Goal: Task Accomplishment & Management: Manage account settings

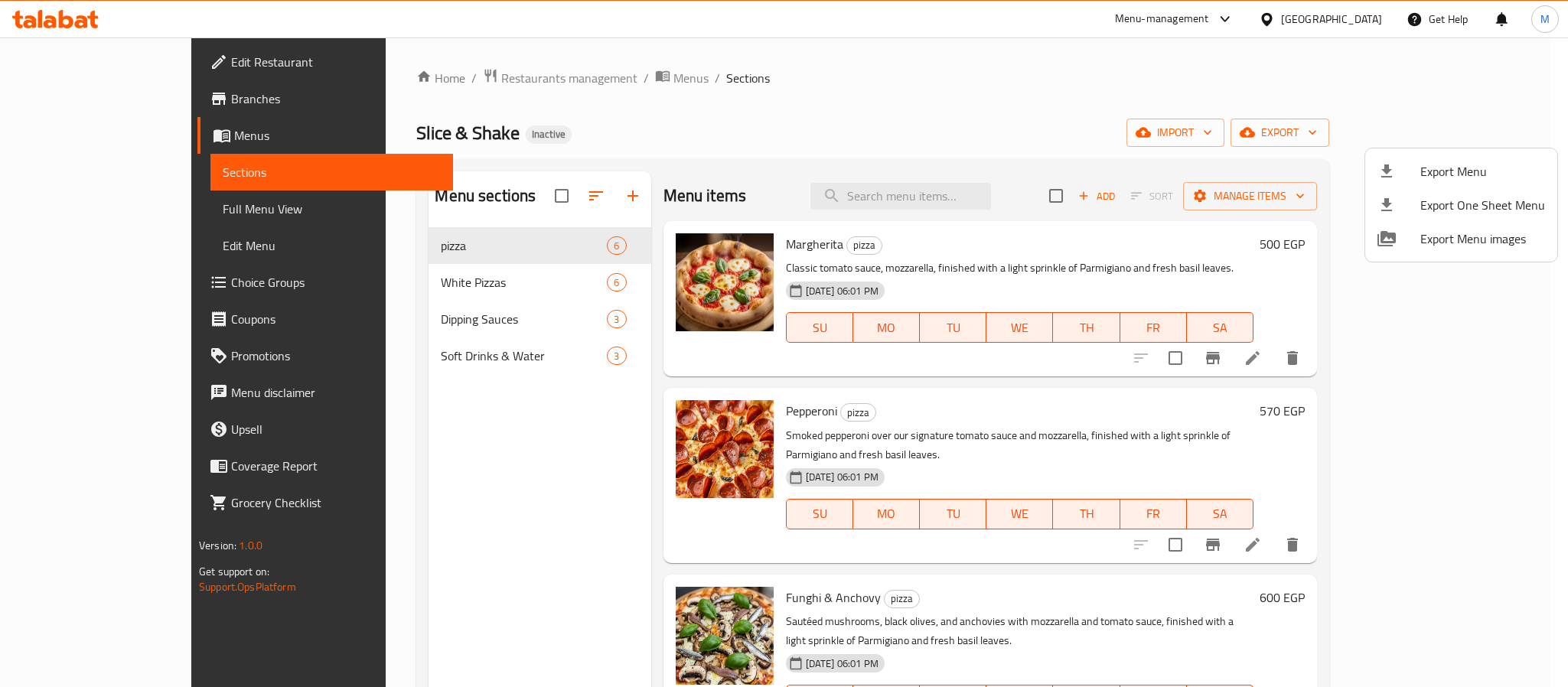
click at [1350, 17] on div at bounding box center [784, 344] width 1568 height 687
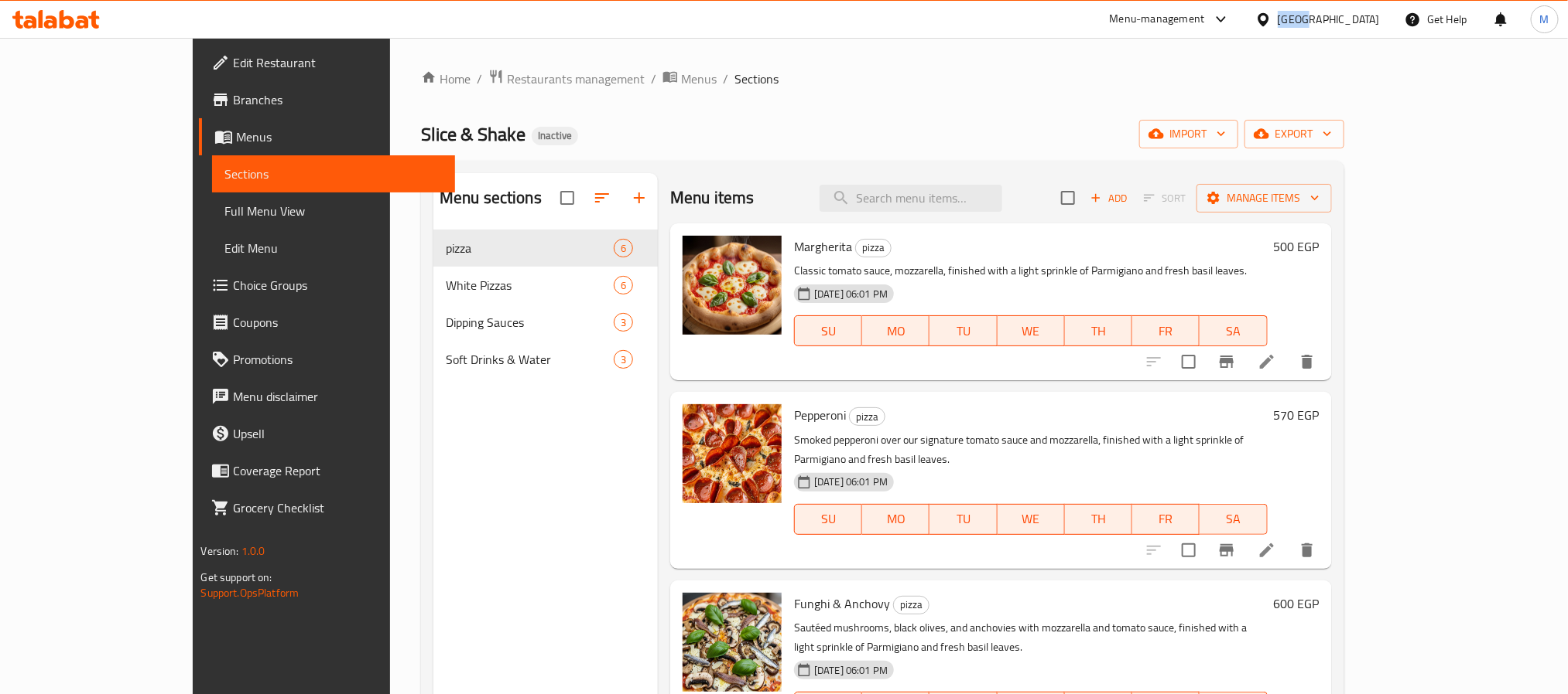
click at [1365, 17] on div "[GEOGRAPHIC_DATA]" at bounding box center [1328, 19] width 102 height 17
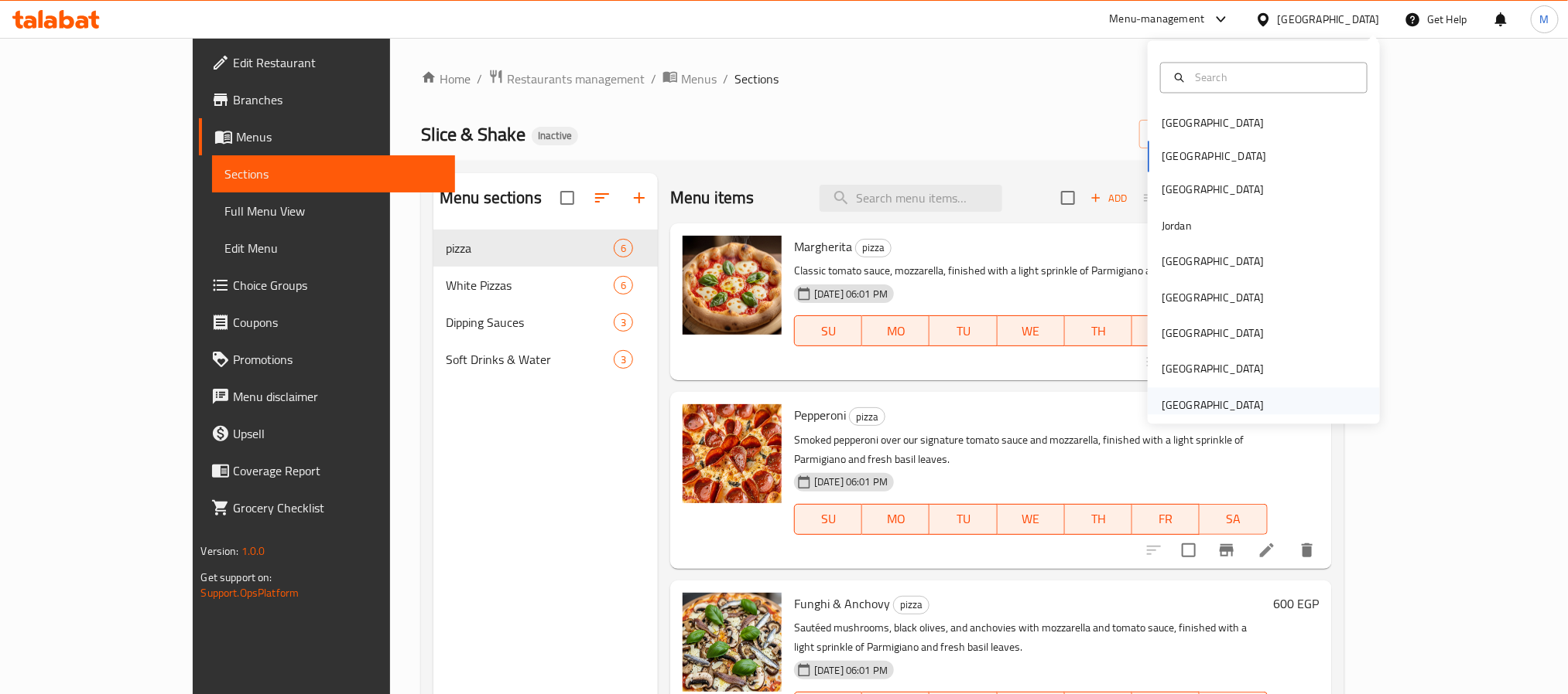
click at [1193, 413] on div "[GEOGRAPHIC_DATA]" at bounding box center [1212, 405] width 102 height 17
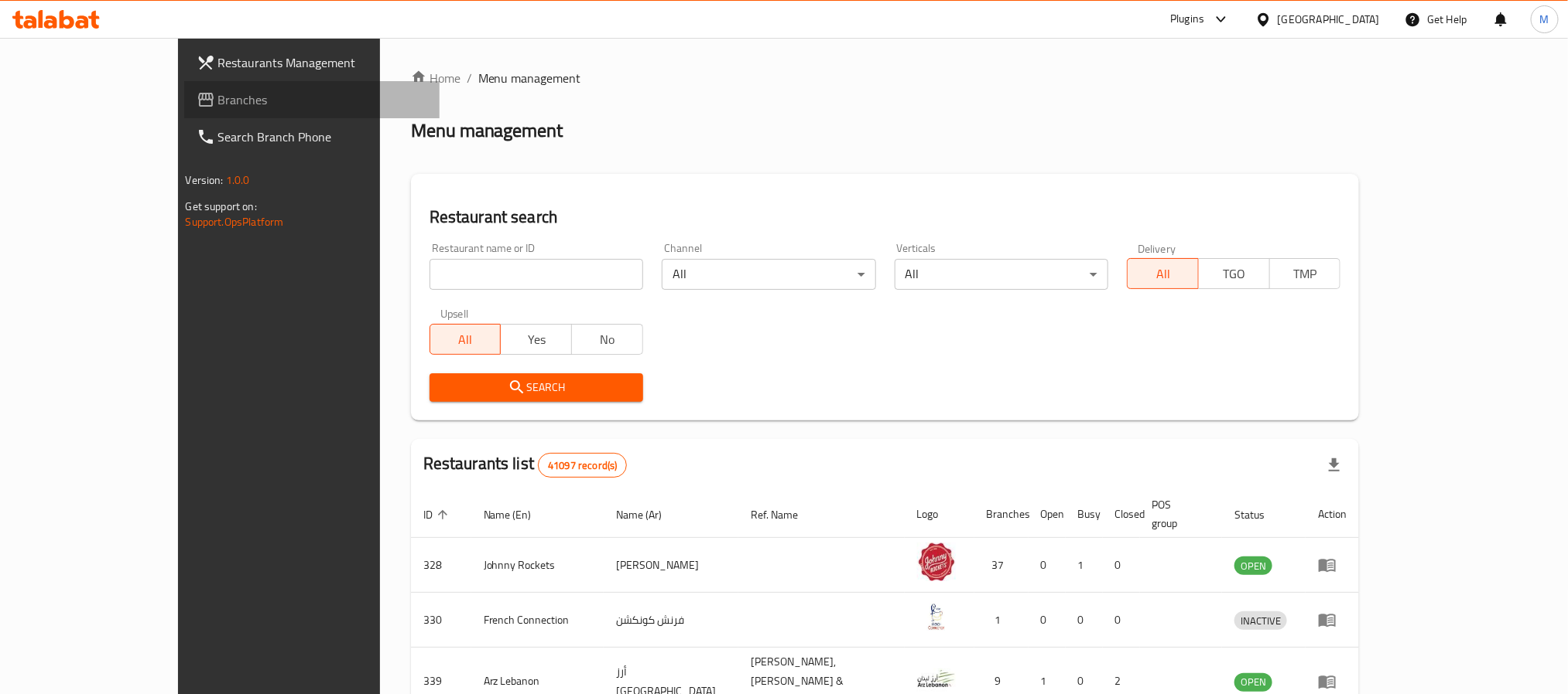
click at [218, 91] on span "Branches" at bounding box center [322, 99] width 209 height 18
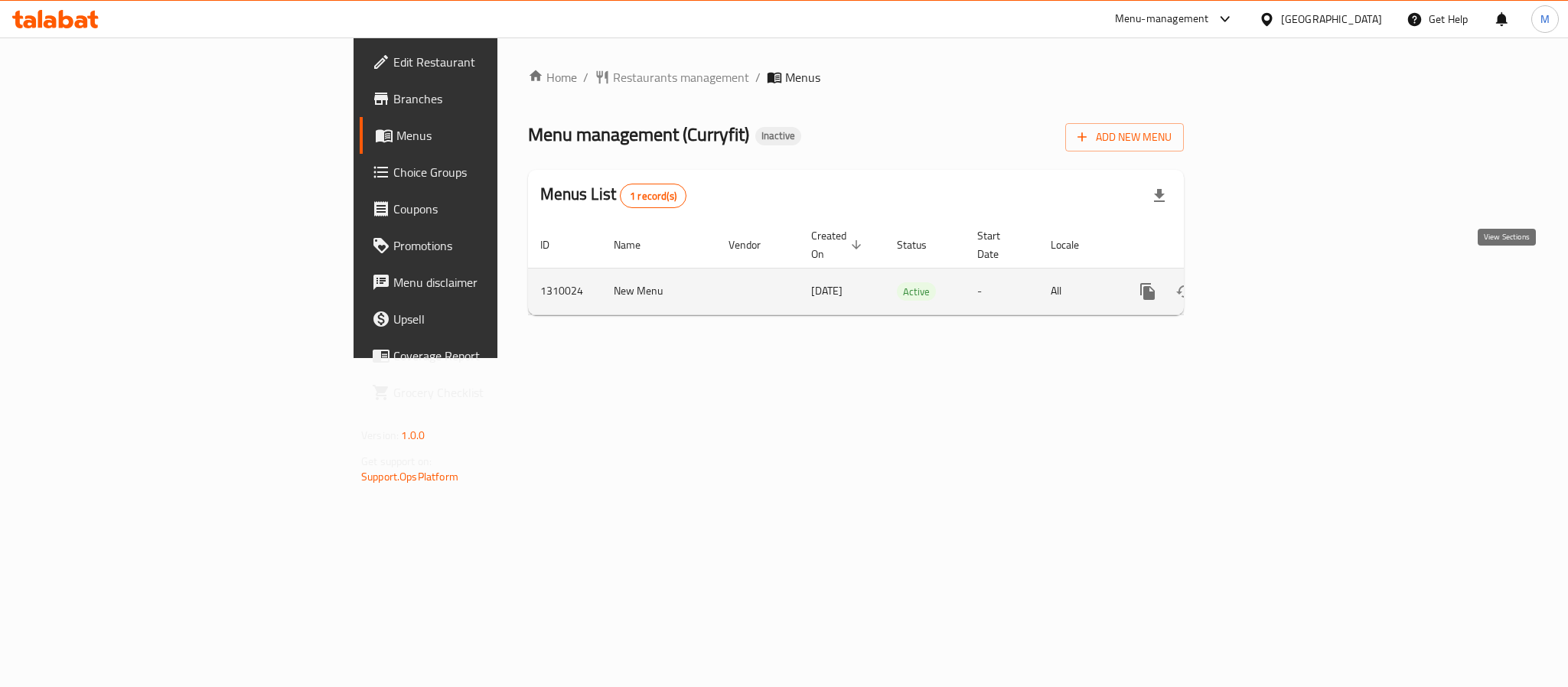
click at [1267, 283] on icon "enhanced table" at bounding box center [1258, 292] width 18 height 18
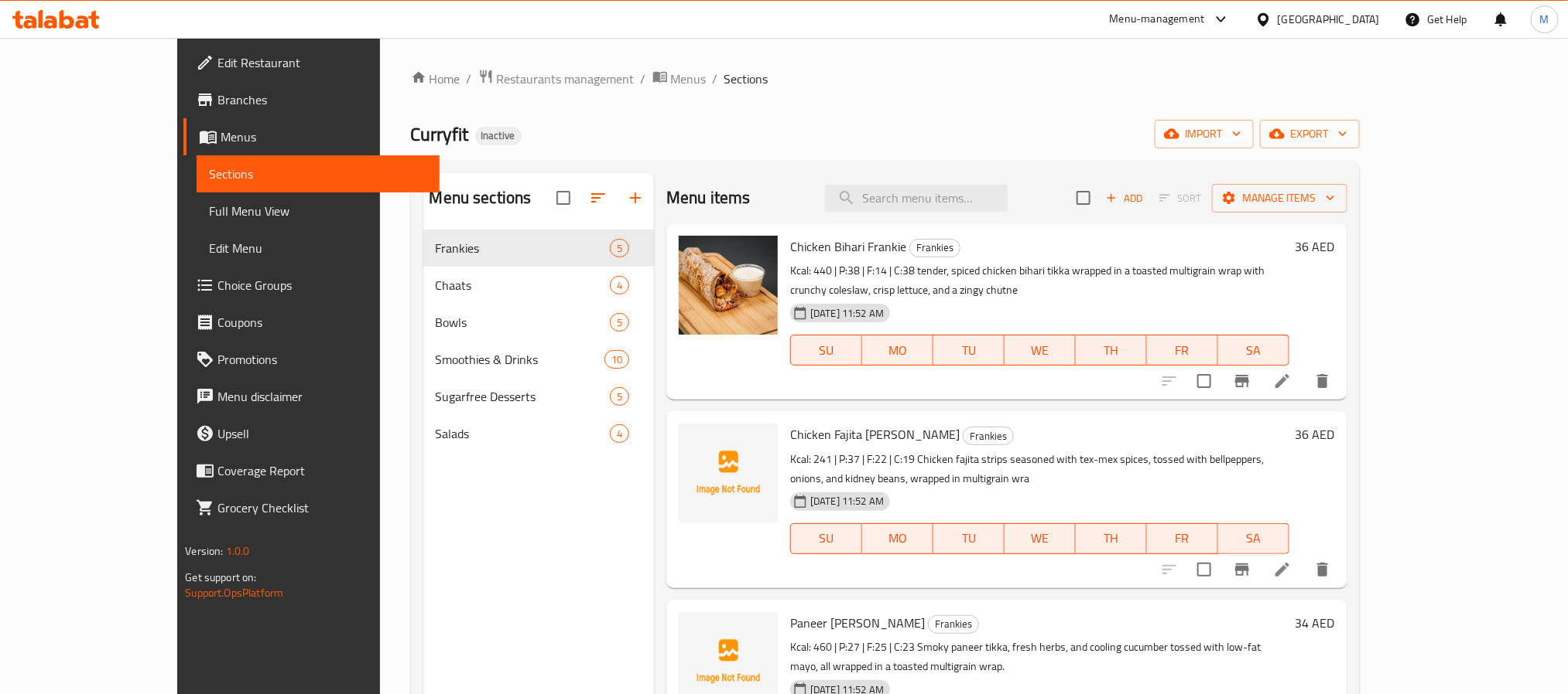
click at [209, 214] on span "Full Menu View" at bounding box center [317, 211] width 217 height 18
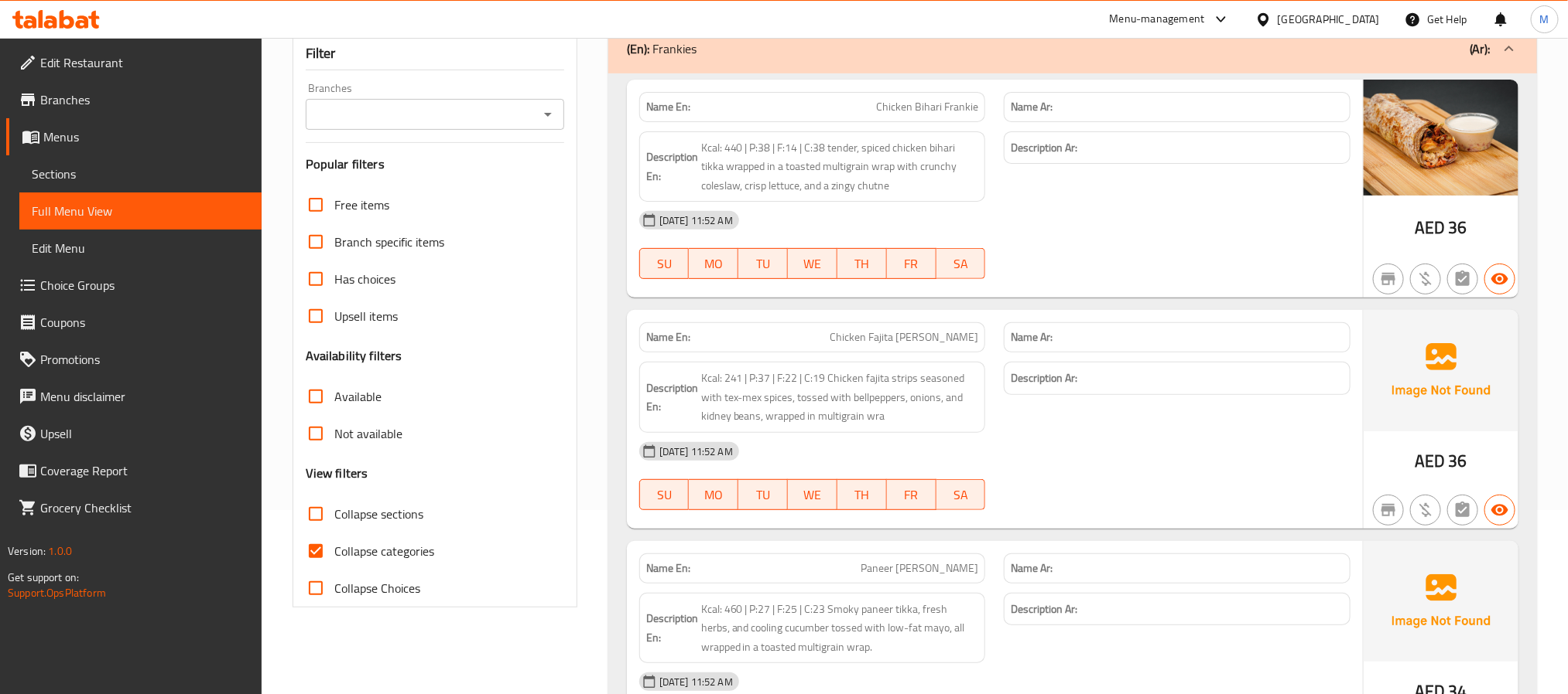
scroll to position [348, 0]
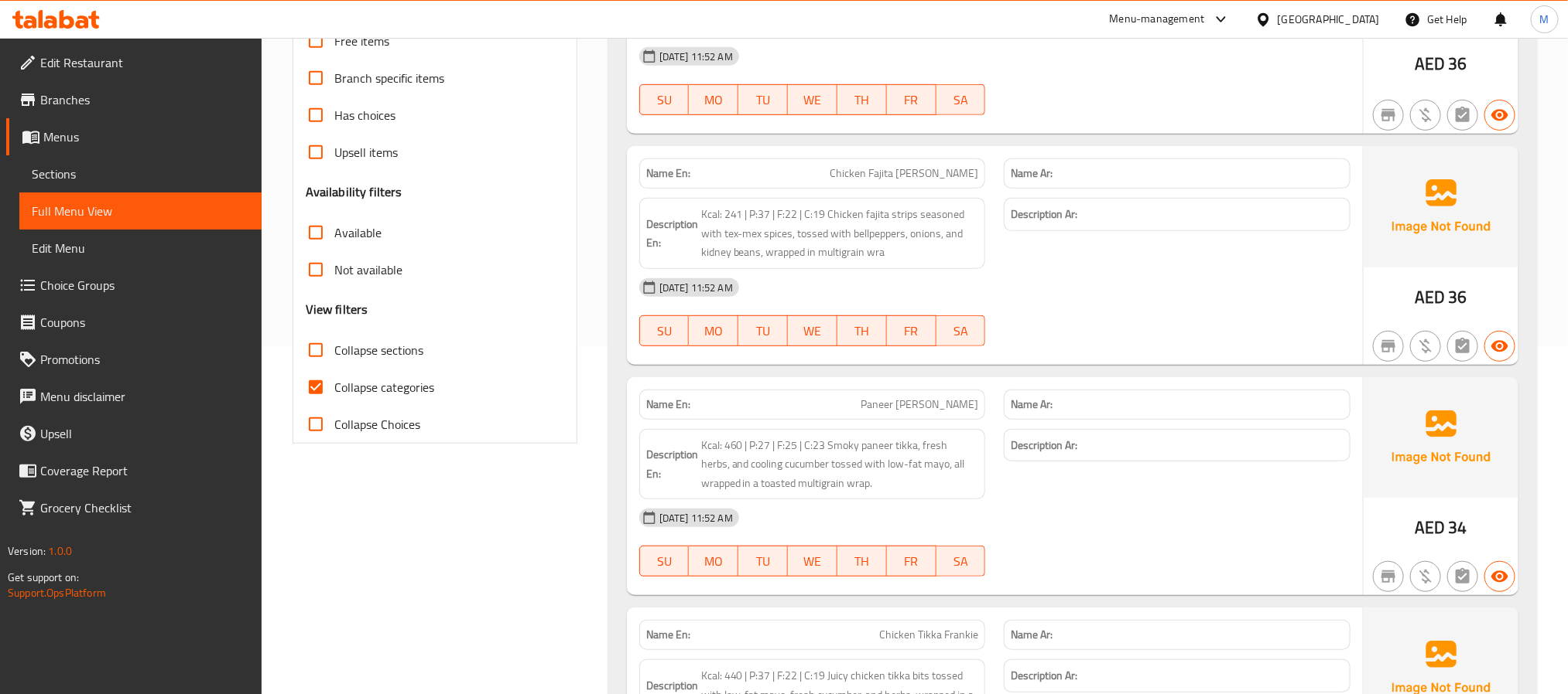
click at [411, 390] on span "Collapse categories" at bounding box center [384, 388] width 99 height 18
click at [334, 390] on input "Collapse categories" at bounding box center [316, 387] width 37 height 37
checkbox input "false"
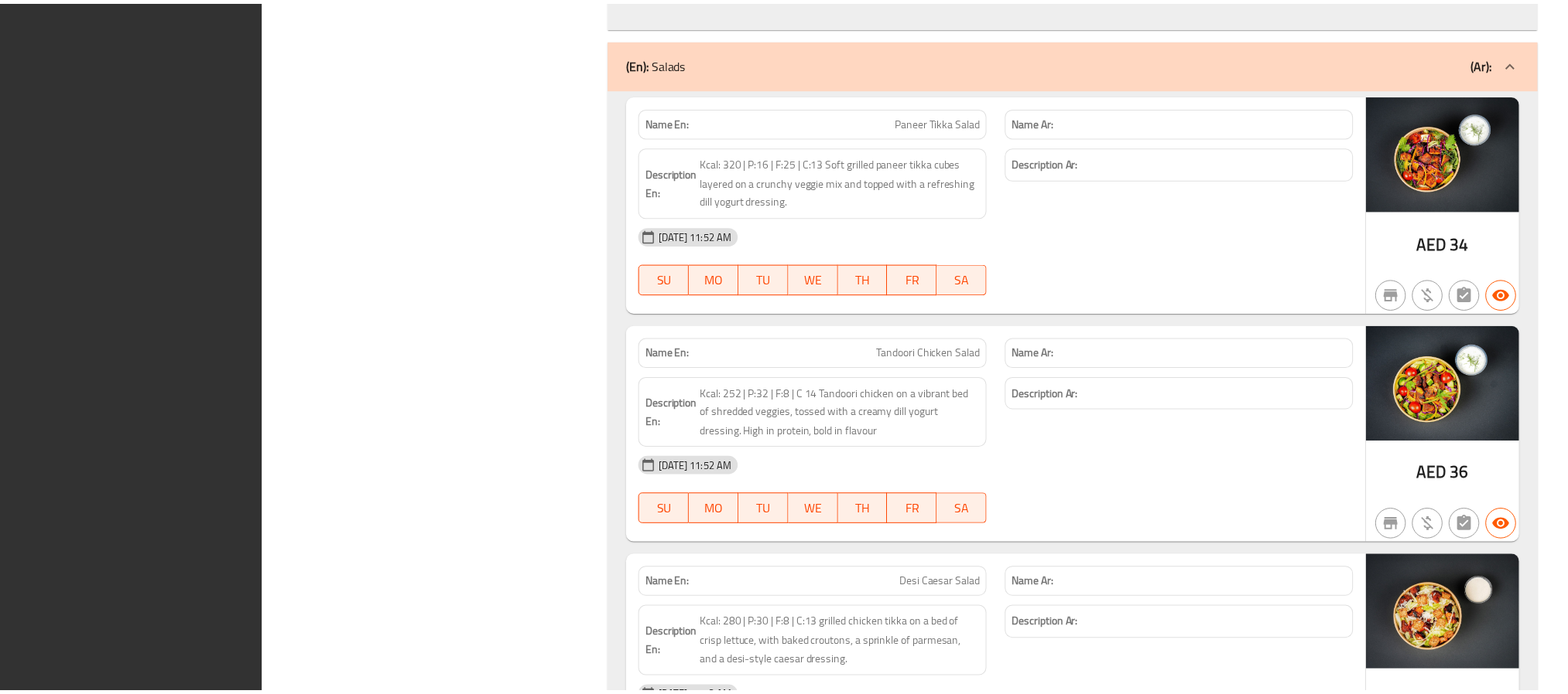
scroll to position [7411, 0]
